Goal: Task Accomplishment & Management: Complete application form

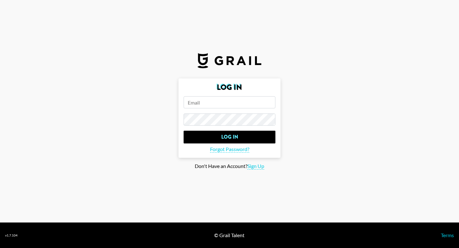
click at [234, 95] on form "Log In Log In Forgot Password?" at bounding box center [230, 117] width 102 height 79
click at [234, 100] on input "email" at bounding box center [230, 102] width 92 height 12
type input "[EMAIL_ADDRESS][DOMAIN_NAME]"
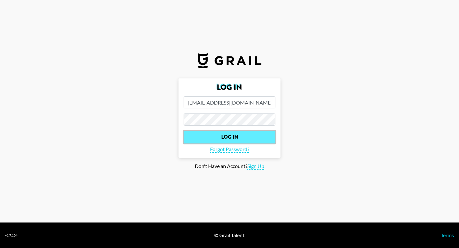
click at [234, 131] on input "Log In" at bounding box center [230, 137] width 92 height 13
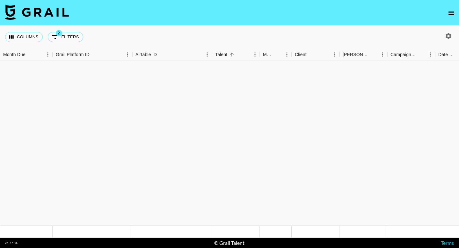
scroll to position [3055, 0]
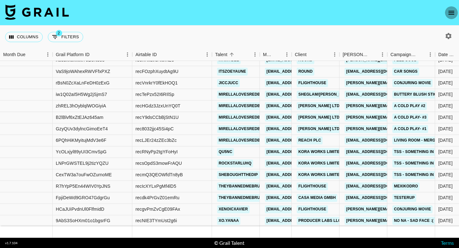
click at [448, 9] on icon "open drawer" at bounding box center [452, 13] width 8 height 8
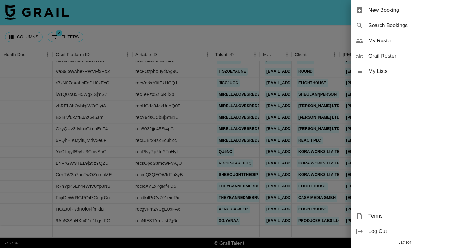
click at [446, 9] on span "New Booking" at bounding box center [411, 10] width 85 height 8
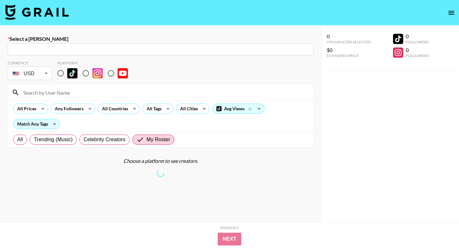
click at [98, 45] on div "​" at bounding box center [161, 49] width 306 height 12
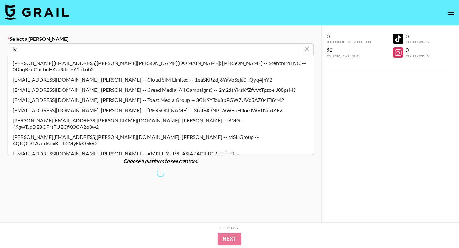
click at [76, 85] on li "lliv.lindvall@creedmedia.com: Liv Lindvall -- Creed Media (All Campaigns) -- 2m…" at bounding box center [161, 90] width 306 height 10
type input "lliv.lindvall@creedmedia.com: Liv Lindvall -- Creed Media (All Campaigns) -- 2m…"
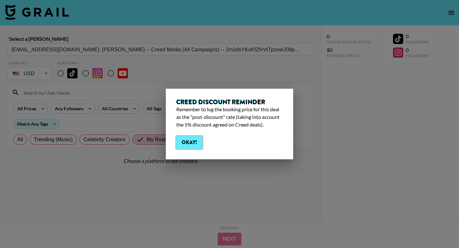
click at [194, 139] on button "Okay!" at bounding box center [189, 142] width 26 height 13
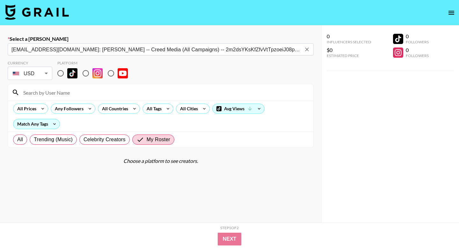
click at [62, 73] on input "radio" at bounding box center [60, 73] width 13 height 13
radio input "true"
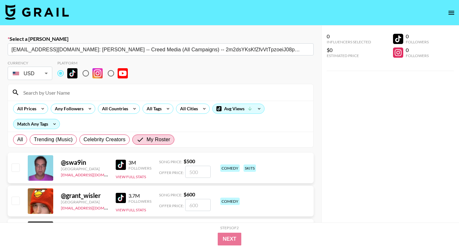
click at [62, 93] on input at bounding box center [164, 92] width 290 height 10
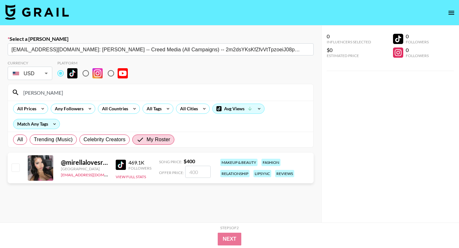
type input "mirella"
click at [13, 166] on input "checkbox" at bounding box center [15, 168] width 8 height 8
checkbox input "true"
type input "400"
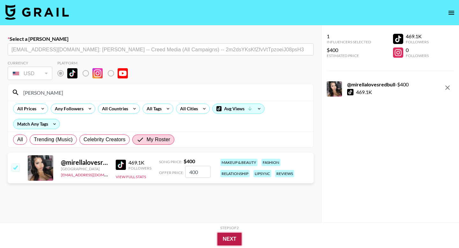
click at [233, 238] on button "Next" at bounding box center [229, 239] width 25 height 13
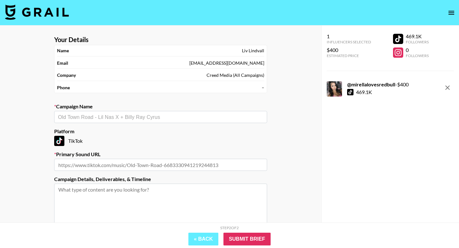
click at [108, 112] on div "​" at bounding box center [160, 117] width 213 height 12
click at [116, 133] on li "Add New Campaign: "cry a symphony"" at bounding box center [160, 131] width 213 height 10
type input "cry a symphony"
click at [133, 165] on input "text" at bounding box center [160, 165] width 213 height 12
click at [158, 163] on input "text" at bounding box center [160, 165] width 213 height 12
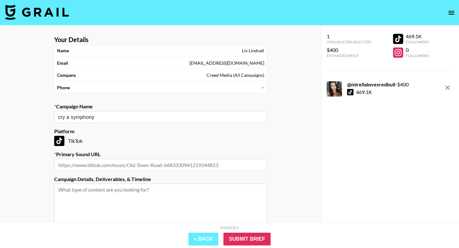
paste input "https://www.tiktok.com/music/CRY-A-SYMPHONY-7531508388696984342"
type input "https://www.tiktok.com/music/CRY-A-SYMPHONY-7531508388696984342"
click at [274, 248] on div "Step 2 of 2 View Summary « Back Submit Brief" at bounding box center [229, 236] width 459 height 26
click at [266, 244] on input "Submit Brief" at bounding box center [246, 239] width 47 height 13
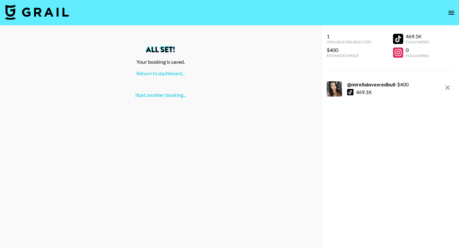
click at [163, 76] on div "Return to dashboard..." at bounding box center [160, 73] width 311 height 6
click at [167, 69] on div "All set! Your booking is saved. Return to dashboard... Start another booking..." at bounding box center [160, 72] width 311 height 52
click at [168, 71] on link "Return to dashboard..." at bounding box center [160, 73] width 48 height 6
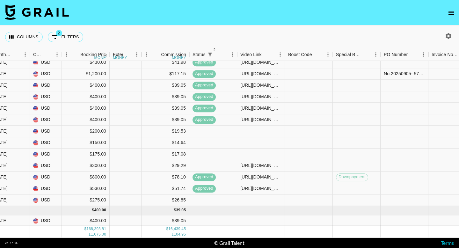
scroll to position [3075, 487]
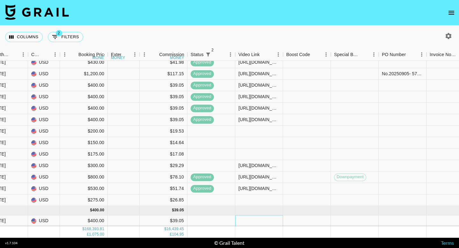
click at [254, 217] on div at bounding box center [259, 220] width 48 height 11
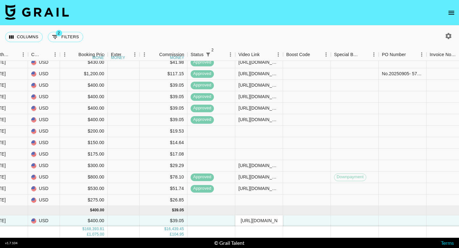
scroll to position [0, 173]
type input "https://www.tiktok.com/@mirellalovesredbull/video/7556333776985394462?_r=1&_t=Z…"
click at [299, 219] on div at bounding box center [307, 220] width 48 height 11
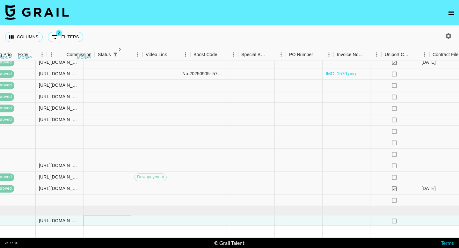
scroll to position [3075, 767]
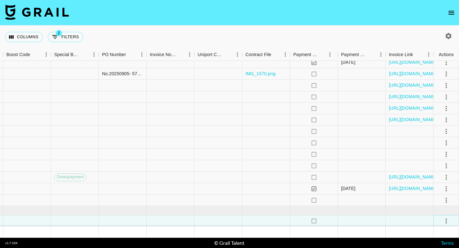
click at [443, 220] on icon "select merge strategy" at bounding box center [447, 221] width 8 height 8
click at [432, 210] on div "Approve" at bounding box center [432, 207] width 19 height 8
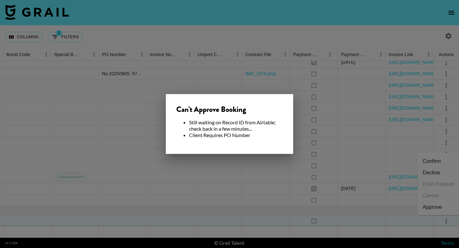
click at [250, 205] on div at bounding box center [229, 124] width 459 height 248
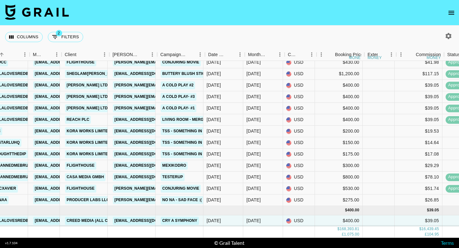
scroll to position [3075, 230]
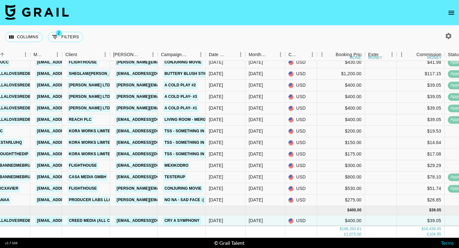
click at [451, 11] on icon "open drawer" at bounding box center [452, 13] width 8 height 8
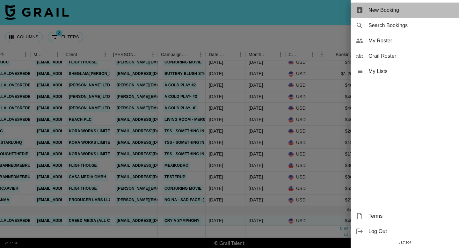
click at [410, 11] on span "New Booking" at bounding box center [411, 10] width 85 height 8
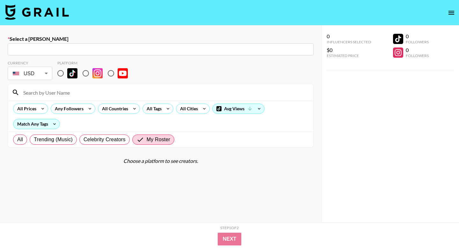
click at [149, 53] on input "text" at bounding box center [160, 49] width 298 height 7
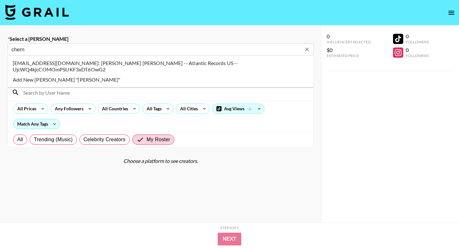
type input "chernxin.liew@atlanticrecords.com: Chern Xin Liew -- Atlantic Records US -- Ujc…"
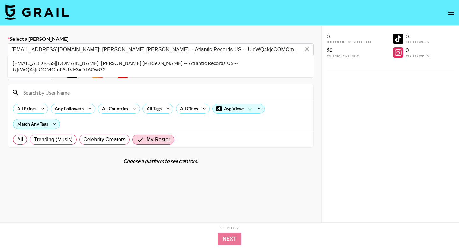
click at [72, 66] on li "chernxin.liew@atlanticrecords.com: Chern Xin Liew -- Atlantic Records US -- Ujc…" at bounding box center [161, 66] width 306 height 17
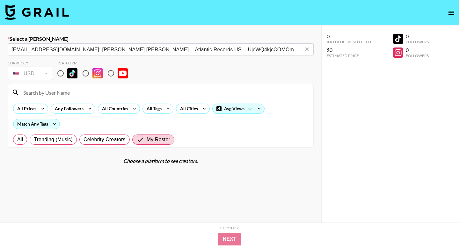
click at [64, 73] on input "radio" at bounding box center [60, 73] width 13 height 13
radio input "true"
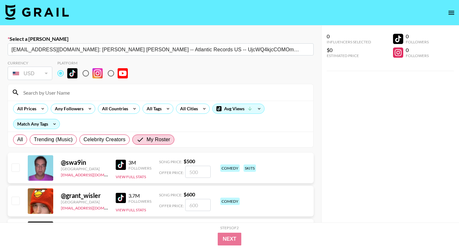
click at [62, 93] on input at bounding box center [164, 92] width 290 height 10
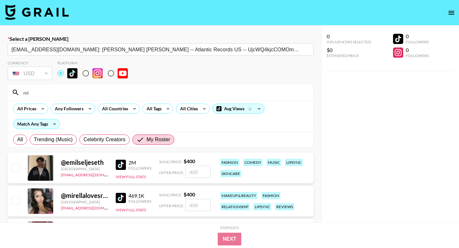
type input "m"
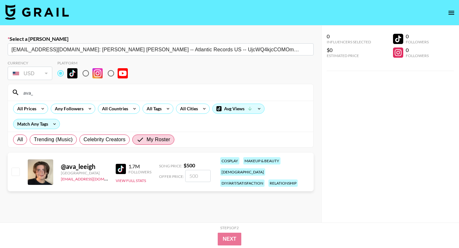
type input "ava_"
click at [14, 168] on input "checkbox" at bounding box center [15, 172] width 8 height 8
checkbox input "true"
type input "500"
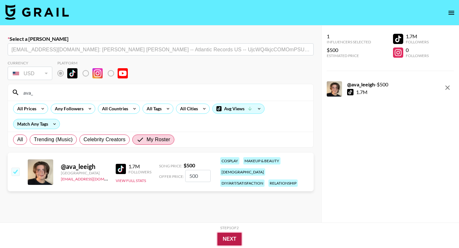
click at [232, 236] on button "Next" at bounding box center [229, 239] width 25 height 13
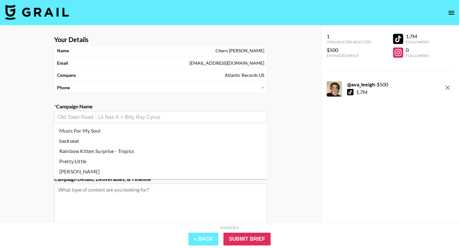
click at [131, 117] on input "text" at bounding box center [160, 116] width 205 height 7
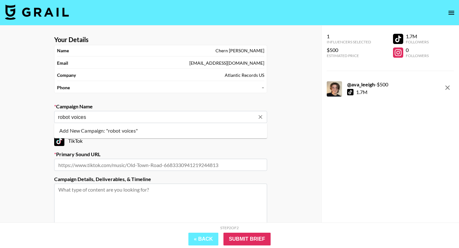
click at [108, 136] on ul "Add New Campaign: "robot voices"" at bounding box center [160, 130] width 213 height 15
click at [117, 128] on li "Add New Campaign: "robot voices"" at bounding box center [160, 131] width 213 height 10
type input "robot voices"
click at [117, 165] on input "text" at bounding box center [160, 165] width 213 height 12
paste input "https://www.tiktok.com/music/Robot-Voices-7548598041798199297"
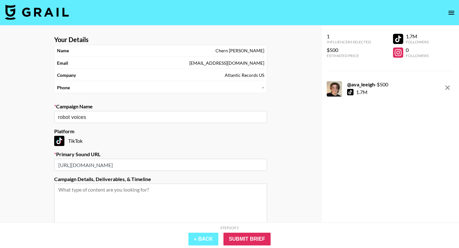
type input "https://www.tiktok.com/music/Robot-Voices-7548598041798199297"
click at [261, 238] on input "Submit Brief" at bounding box center [246, 239] width 47 height 13
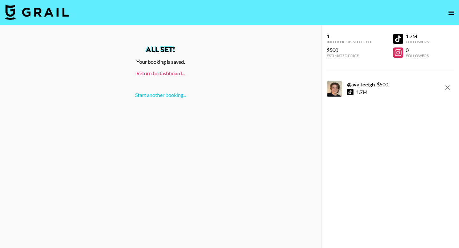
click at [176, 71] on link "Return to dashboard..." at bounding box center [160, 73] width 48 height 6
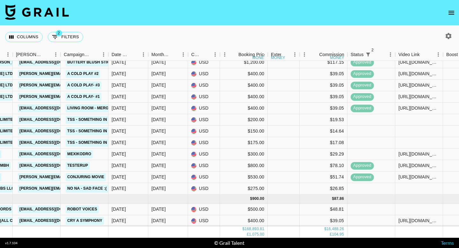
scroll to position [3087, 516]
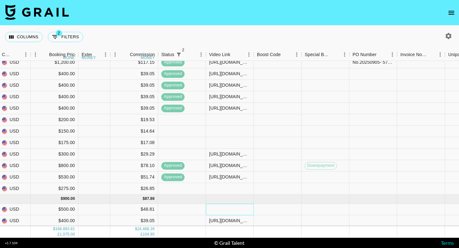
click at [228, 207] on div at bounding box center [230, 209] width 48 height 11
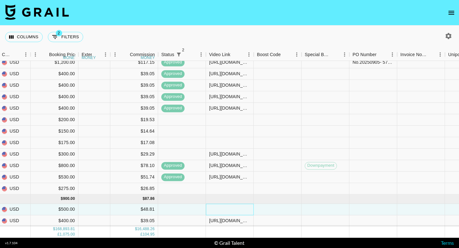
click at [228, 207] on div at bounding box center [230, 209] width 48 height 11
type input "[URL][DOMAIN_NAME]"
click at [280, 208] on div at bounding box center [278, 209] width 48 height 11
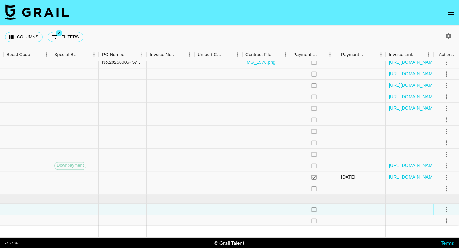
click at [447, 208] on icon "select merge strategy" at bounding box center [447, 210] width 8 height 8
click at [441, 195] on div "Approve" at bounding box center [432, 196] width 19 height 8
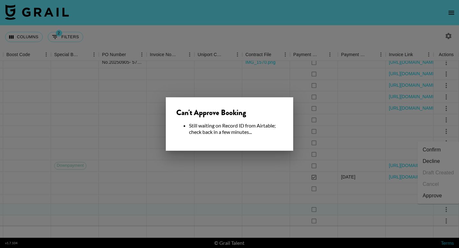
click at [235, 199] on div at bounding box center [229, 124] width 459 height 248
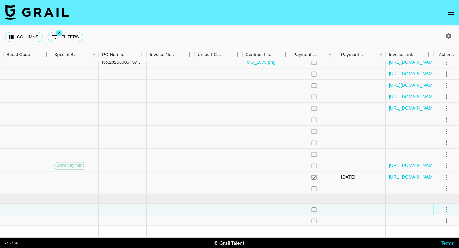
click at [445, 206] on icon "select merge strategy" at bounding box center [447, 210] width 8 height 8
click at [433, 192] on div "Approve" at bounding box center [432, 196] width 19 height 8
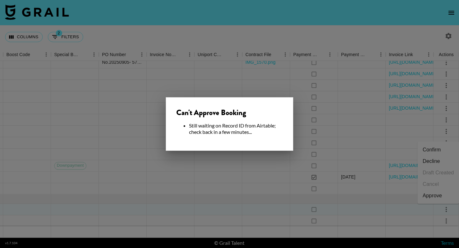
click at [271, 184] on div at bounding box center [229, 124] width 459 height 248
